Goal: Navigation & Orientation: Understand site structure

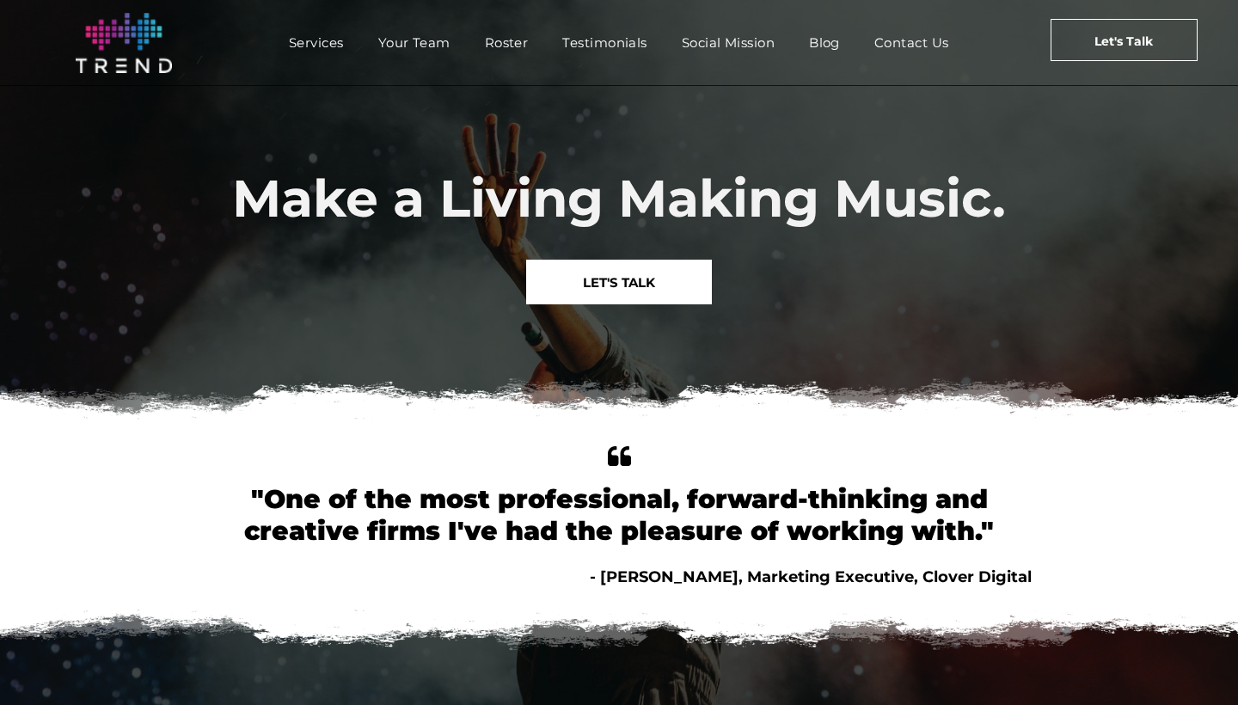
click at [323, 59] on nav "Services Your Team Roster Testimonials [DEMOGRAPHIC_DATA] Blog Contact Us" at bounding box center [618, 42] width 790 height 37
click at [718, 52] on span "Social Mission" at bounding box center [727, 42] width 93 height 25
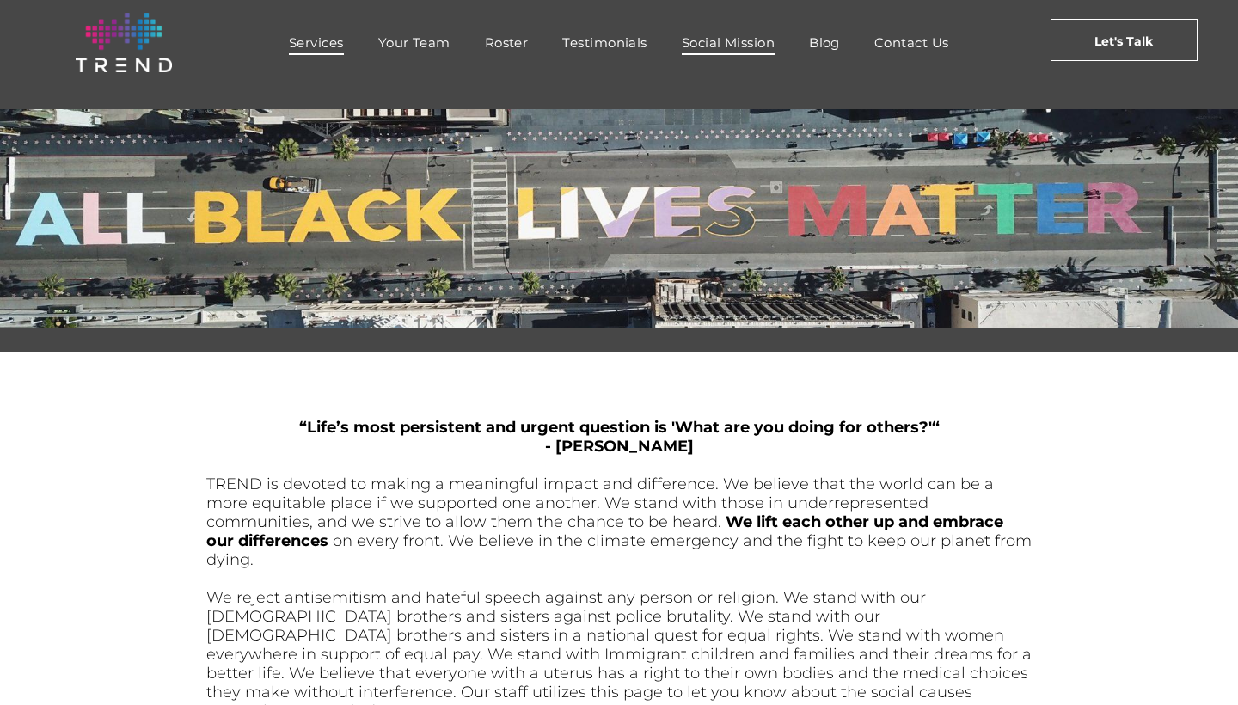
click at [308, 49] on span "Services" at bounding box center [316, 42] width 55 height 25
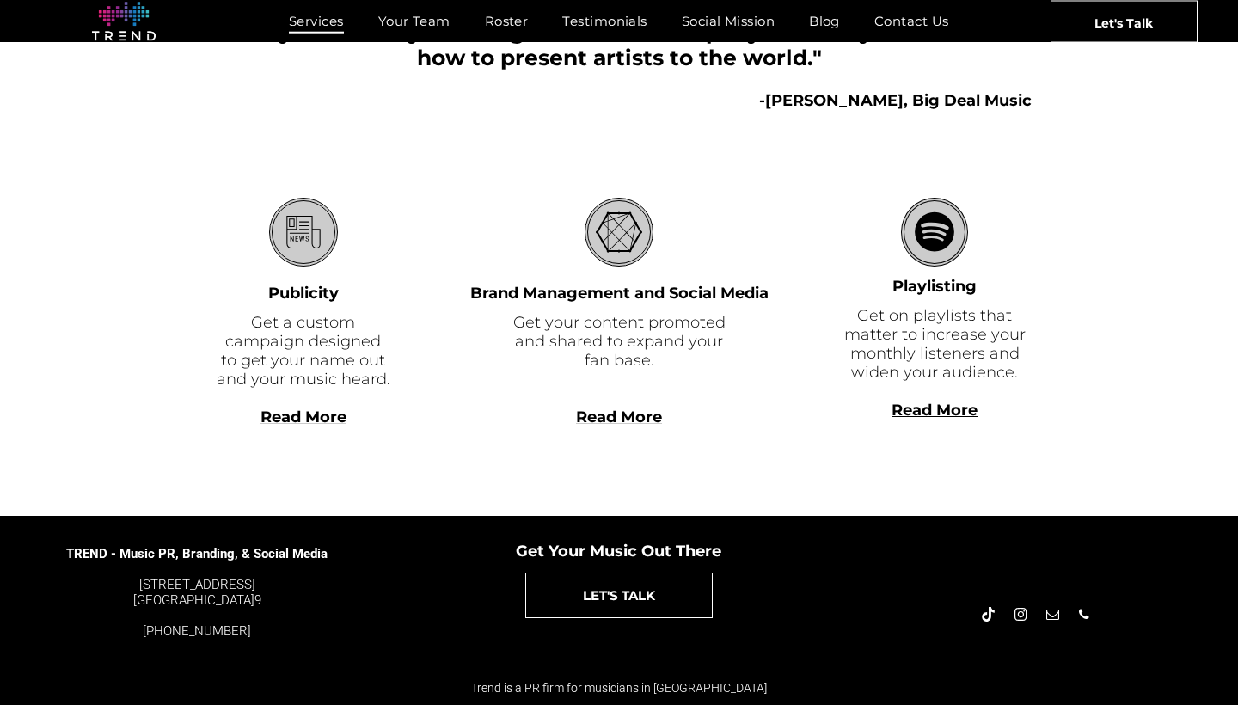
scroll to position [455, 0]
click at [435, 31] on span "Your Team" at bounding box center [414, 21] width 72 height 25
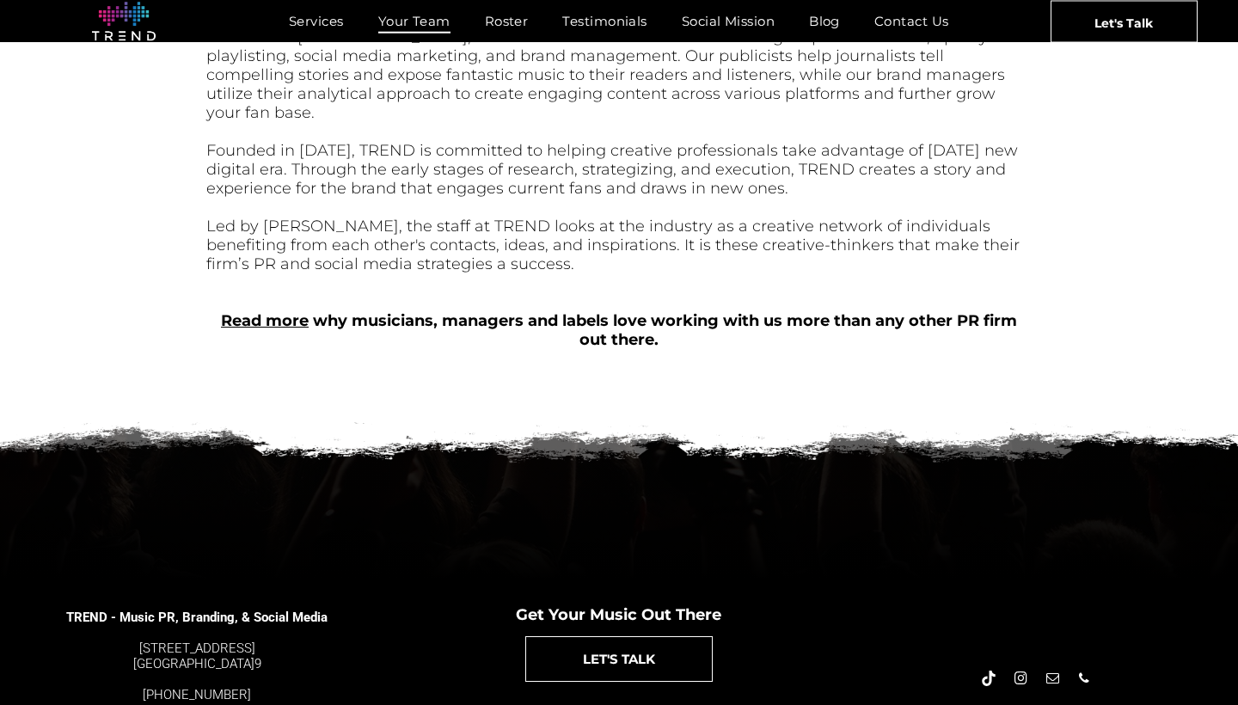
scroll to position [692, 0]
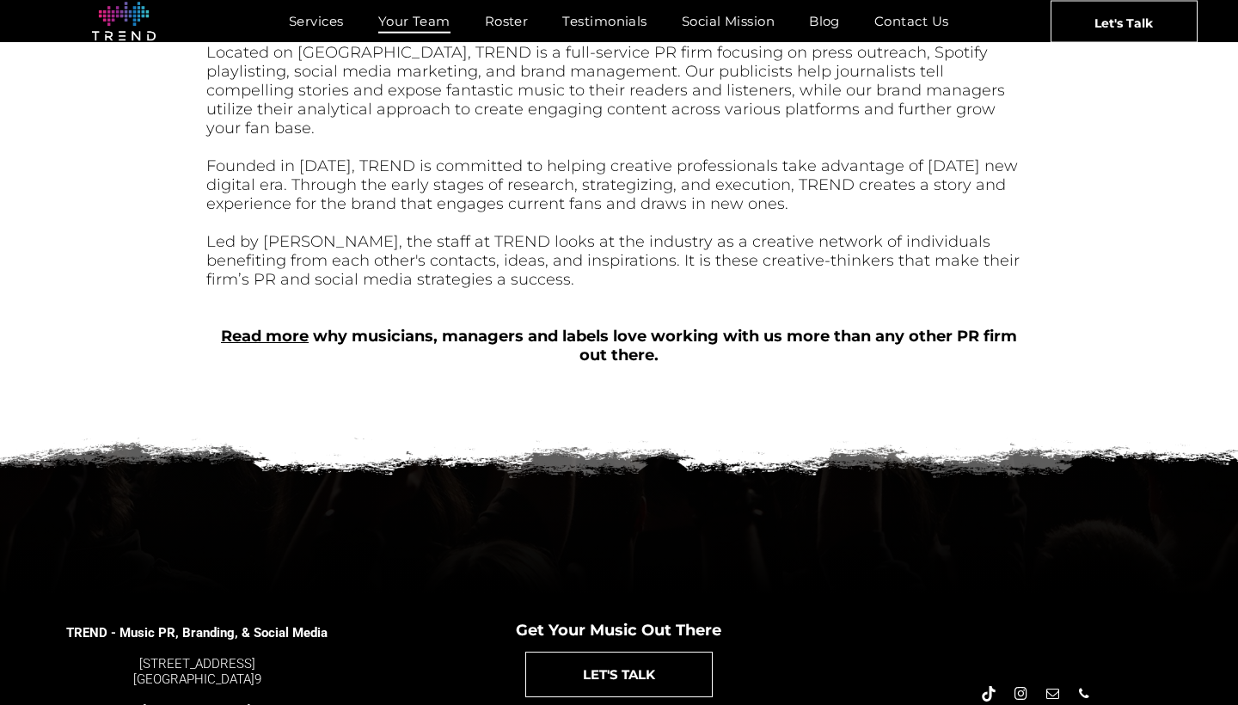
click at [541, 2] on div "Services Your Team Roster Testimonials Social Mission Blog Contact Us" at bounding box center [619, 21] width 808 height 42
click at [523, 21] on span "Roster" at bounding box center [507, 21] width 44 height 25
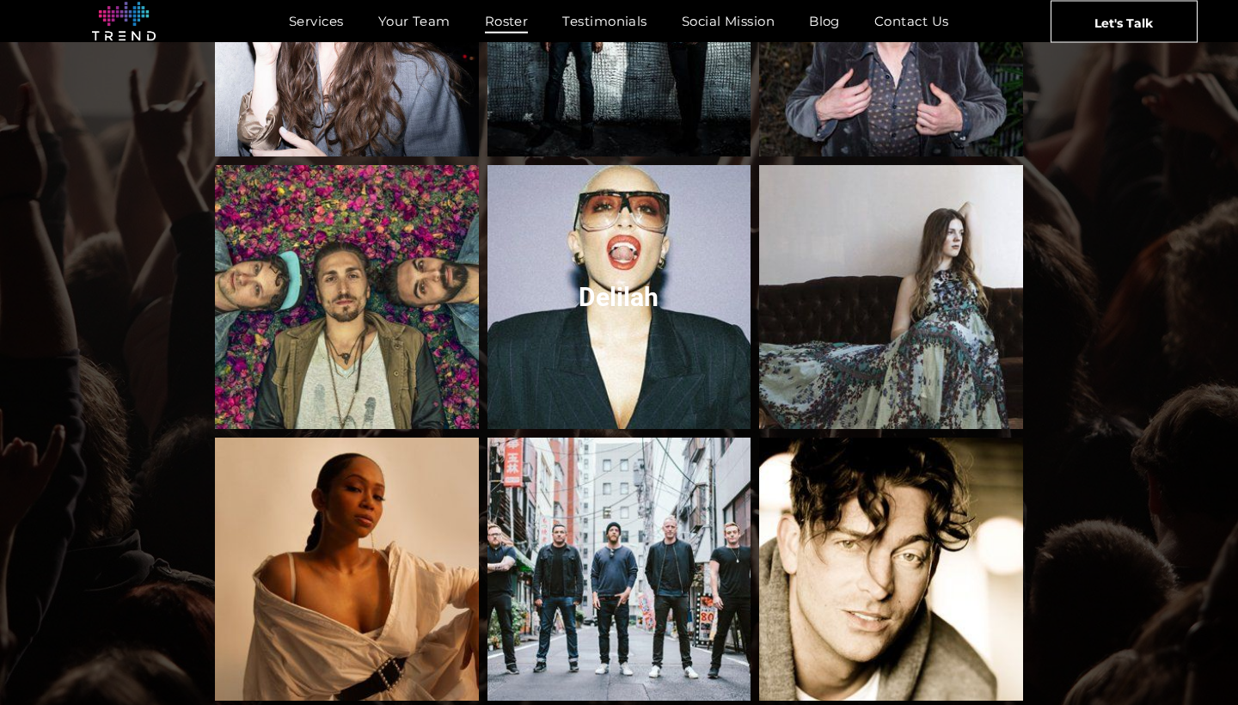
scroll to position [1354, 0]
